Goal: Task Accomplishment & Management: Complete application form

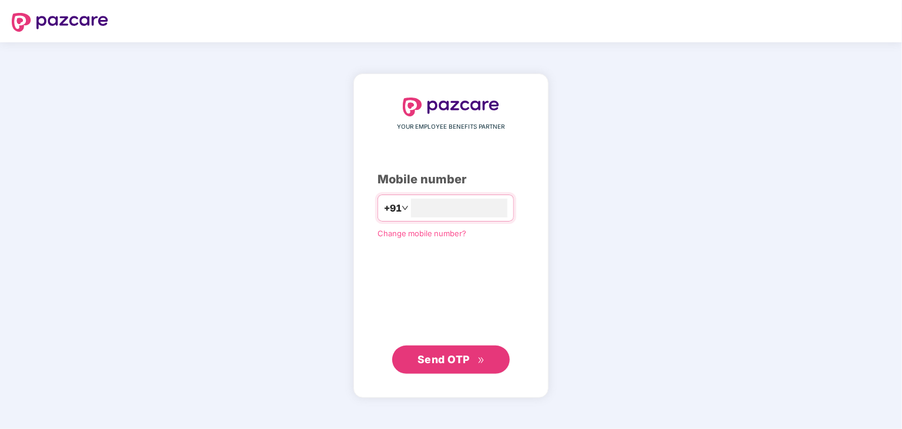
type input "**********"
click at [450, 376] on div "**********" at bounding box center [451, 236] width 195 height 324
click at [451, 361] on span "Send OTP" at bounding box center [444, 359] width 52 height 12
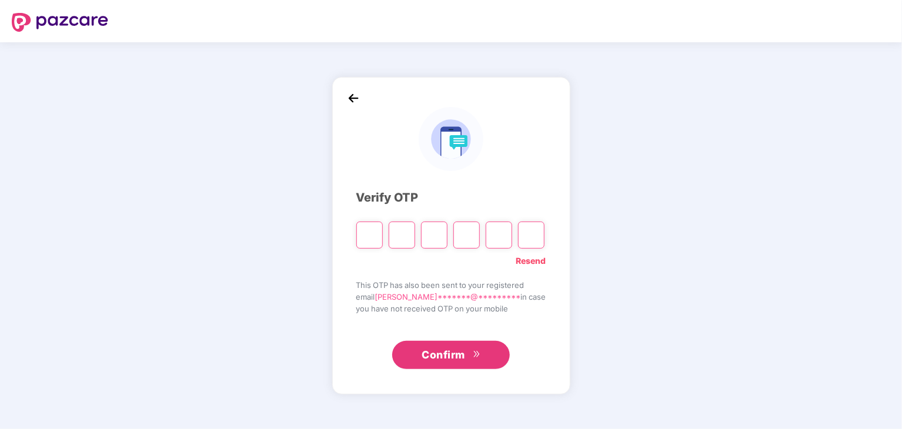
type input "*"
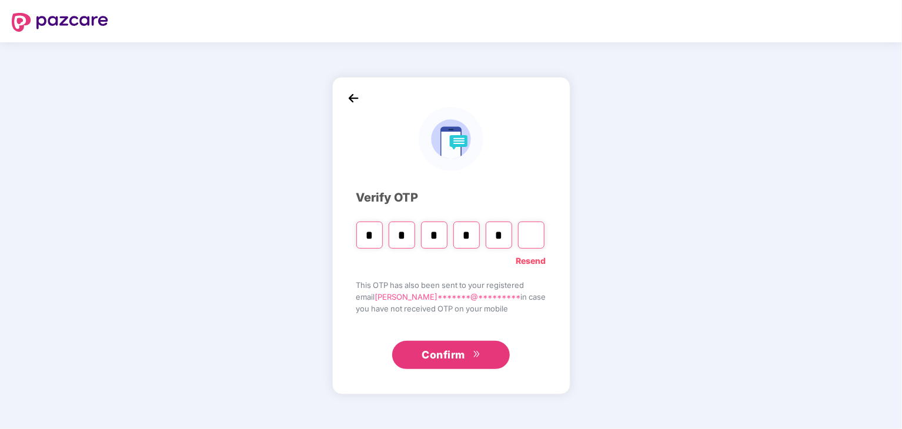
type input "*"
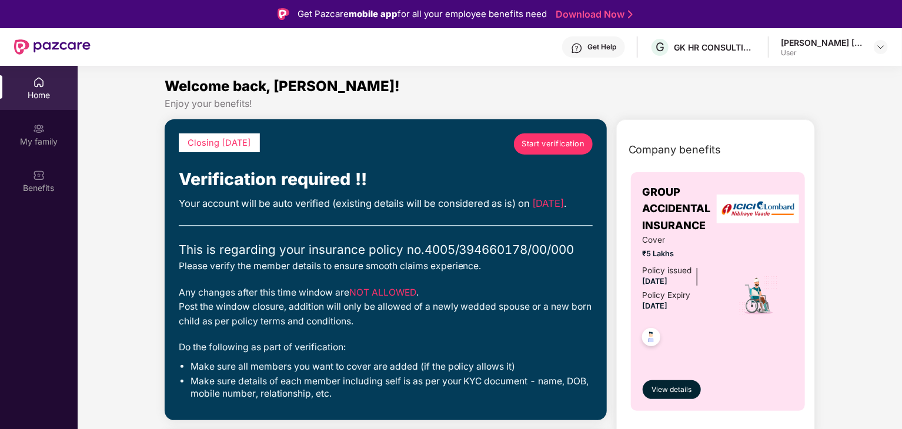
click at [814, 41] on div "[PERSON_NAME] [PERSON_NAME] [PERSON_NAME]" at bounding box center [822, 42] width 82 height 11
click at [875, 45] on div at bounding box center [881, 47] width 14 height 14
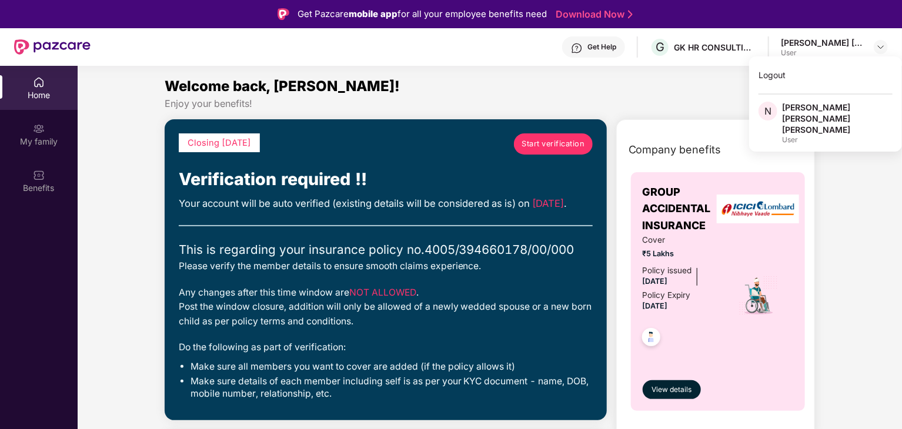
click at [712, 78] on div "Welcome back, [PERSON_NAME]!" at bounding box center [490, 86] width 651 height 22
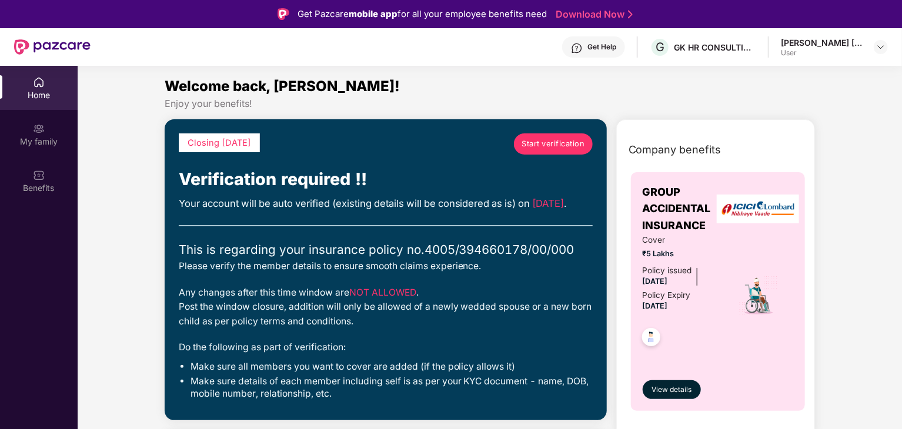
click at [565, 145] on span "Start verification" at bounding box center [553, 144] width 63 height 12
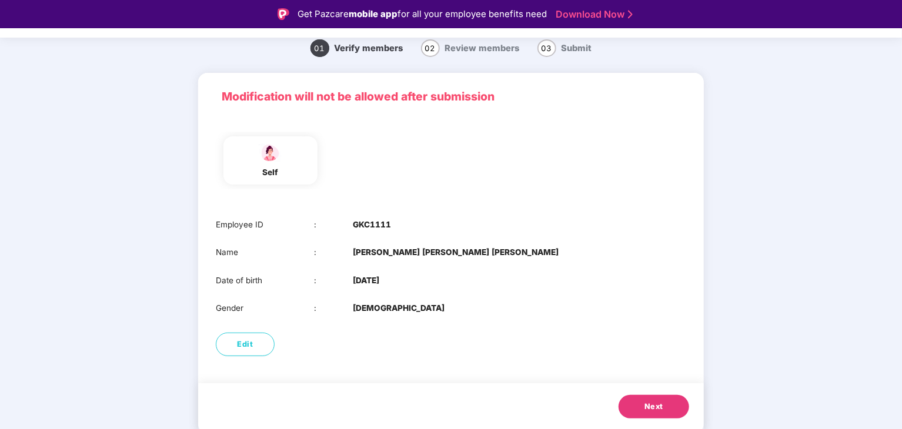
scroll to position [28, 0]
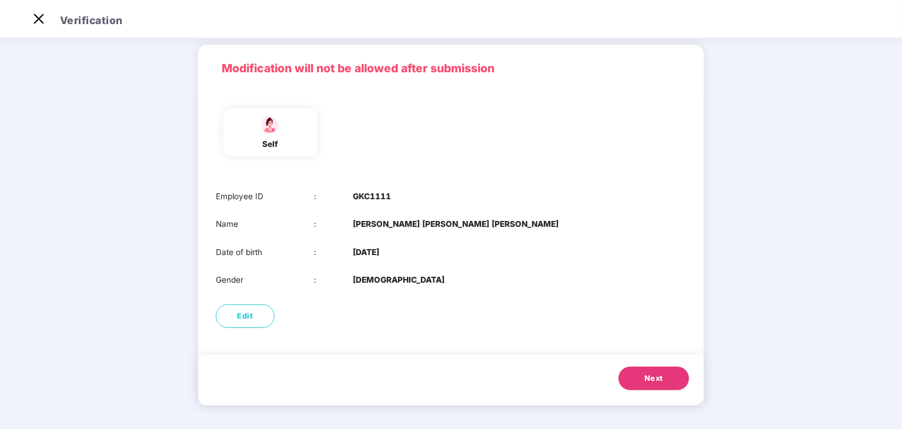
click at [646, 373] on span "Next" at bounding box center [654, 379] width 19 height 12
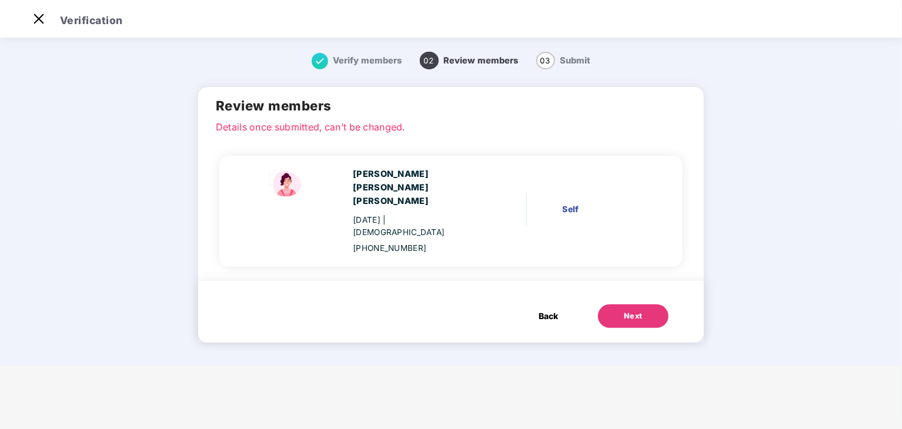
click at [632, 305] on button "Next" at bounding box center [633, 317] width 71 height 24
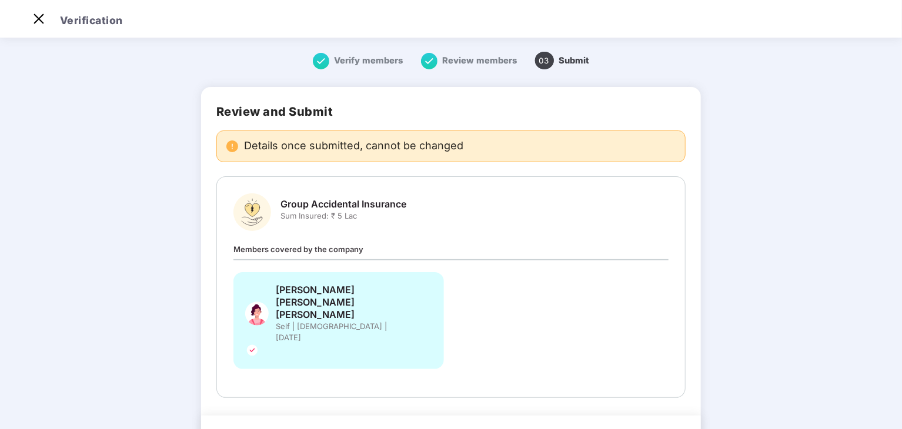
scroll to position [39, 0]
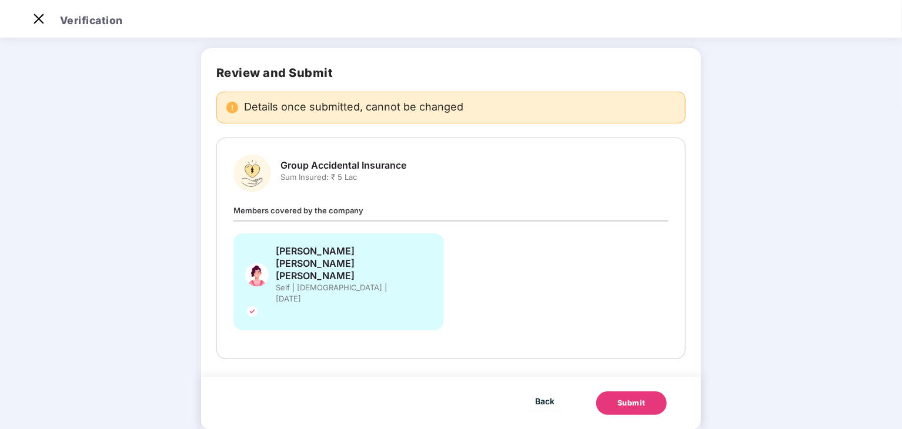
click at [626, 392] on button "Submit" at bounding box center [631, 404] width 71 height 24
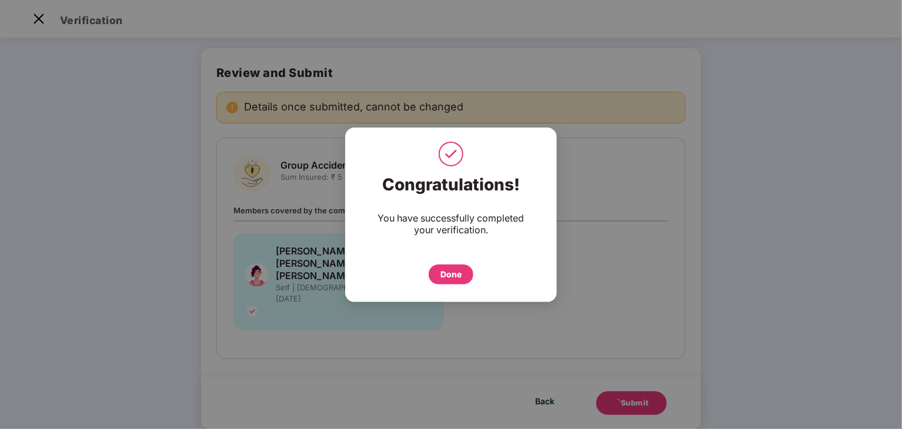
click at [448, 275] on div "Done" at bounding box center [451, 274] width 21 height 13
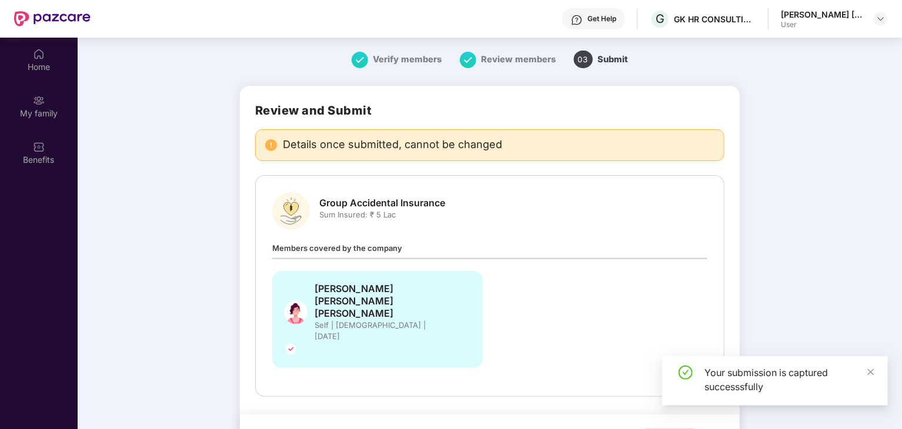
scroll to position [66, 0]
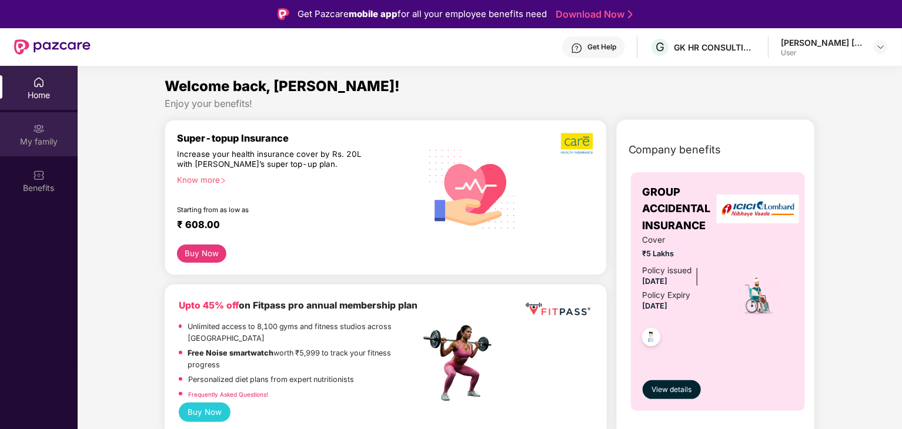
click at [30, 137] on div "My family" at bounding box center [39, 142] width 78 height 12
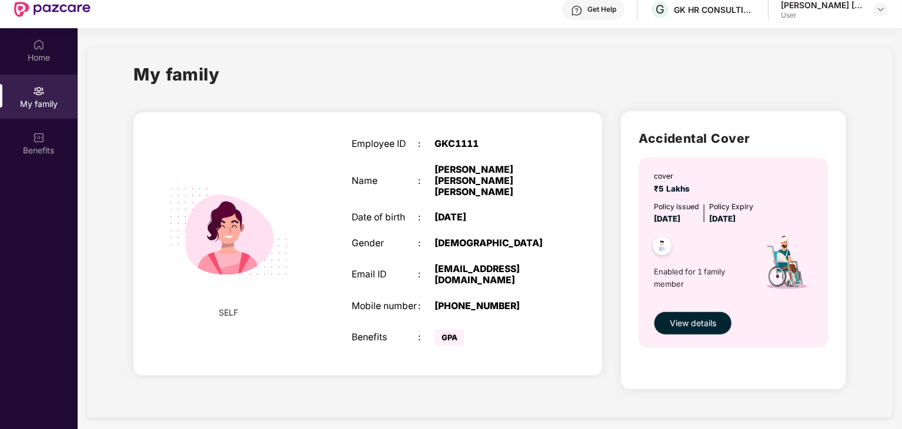
scroll to position [66, 0]
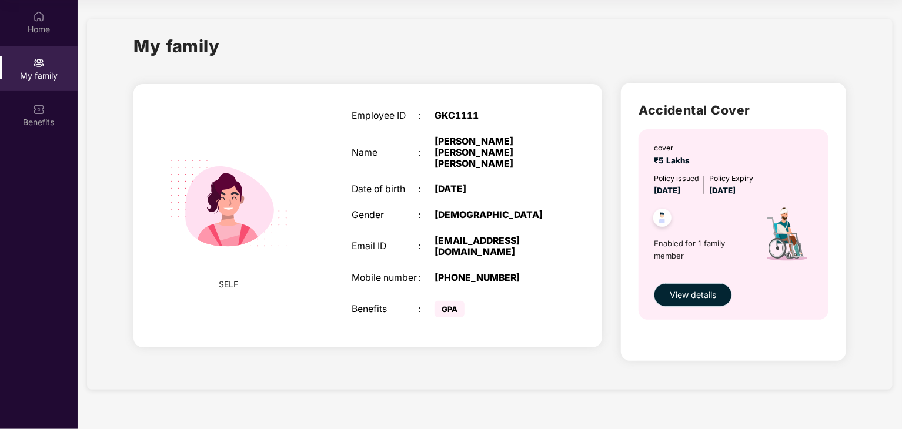
click at [678, 293] on span "View details" at bounding box center [693, 295] width 46 height 13
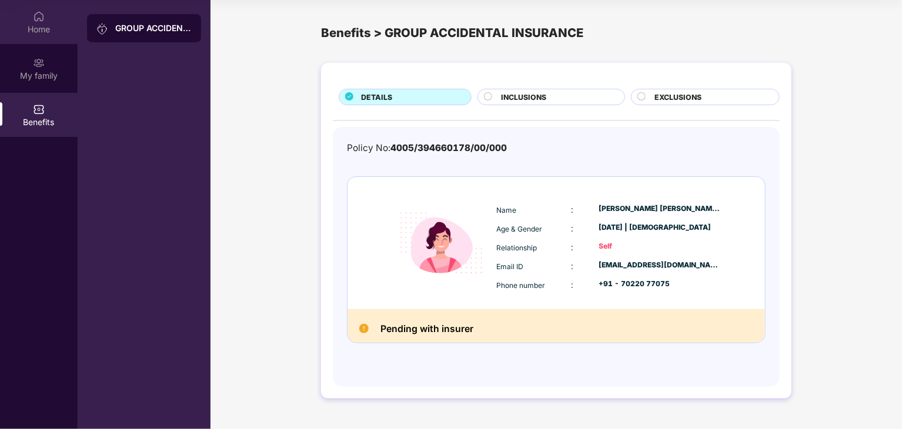
click at [16, 24] on div "Home" at bounding box center [39, 30] width 78 height 12
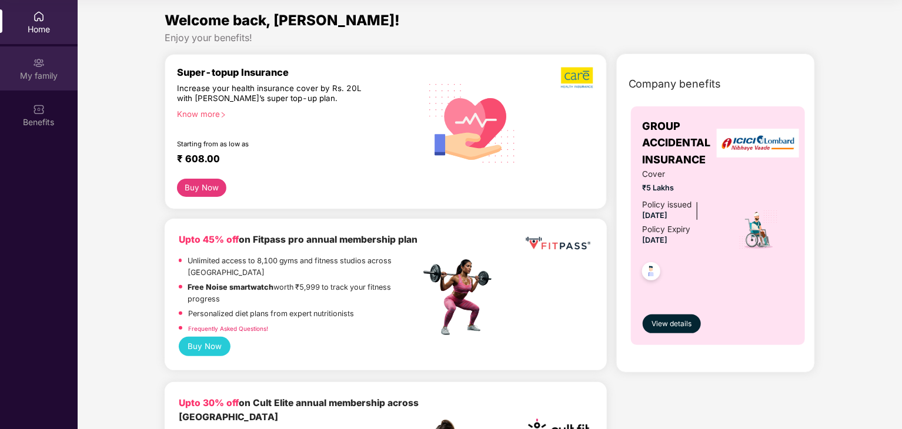
click at [42, 62] on img at bounding box center [39, 63] width 12 height 12
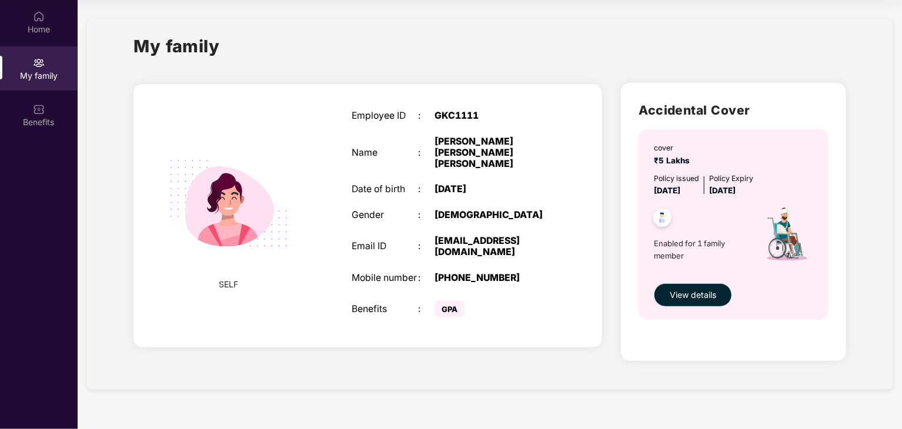
click at [712, 297] on span "View details" at bounding box center [693, 295] width 46 height 13
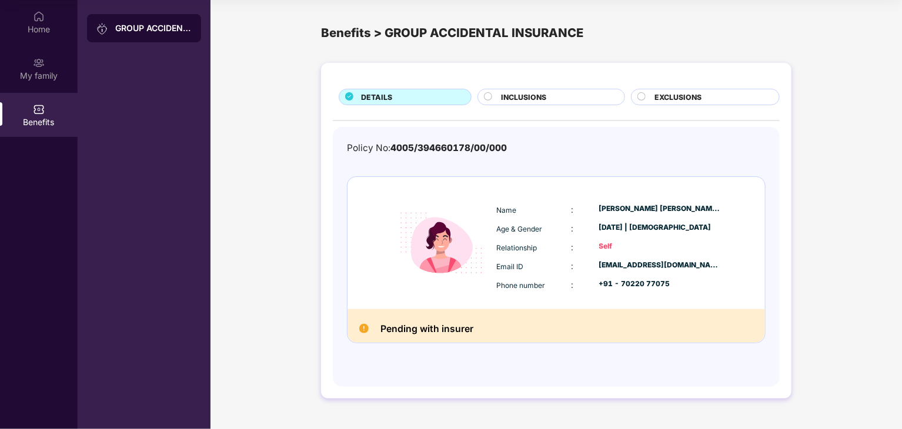
click at [555, 102] on div "INCLUSIONS" at bounding box center [556, 98] width 123 height 13
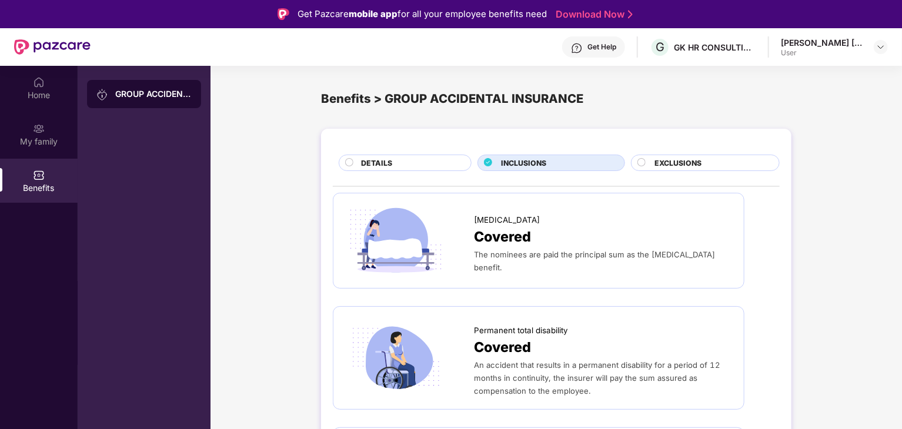
click at [689, 158] on span "EXCLUSIONS" at bounding box center [678, 163] width 47 height 11
